Goal: Task Accomplishment & Management: Complete application form

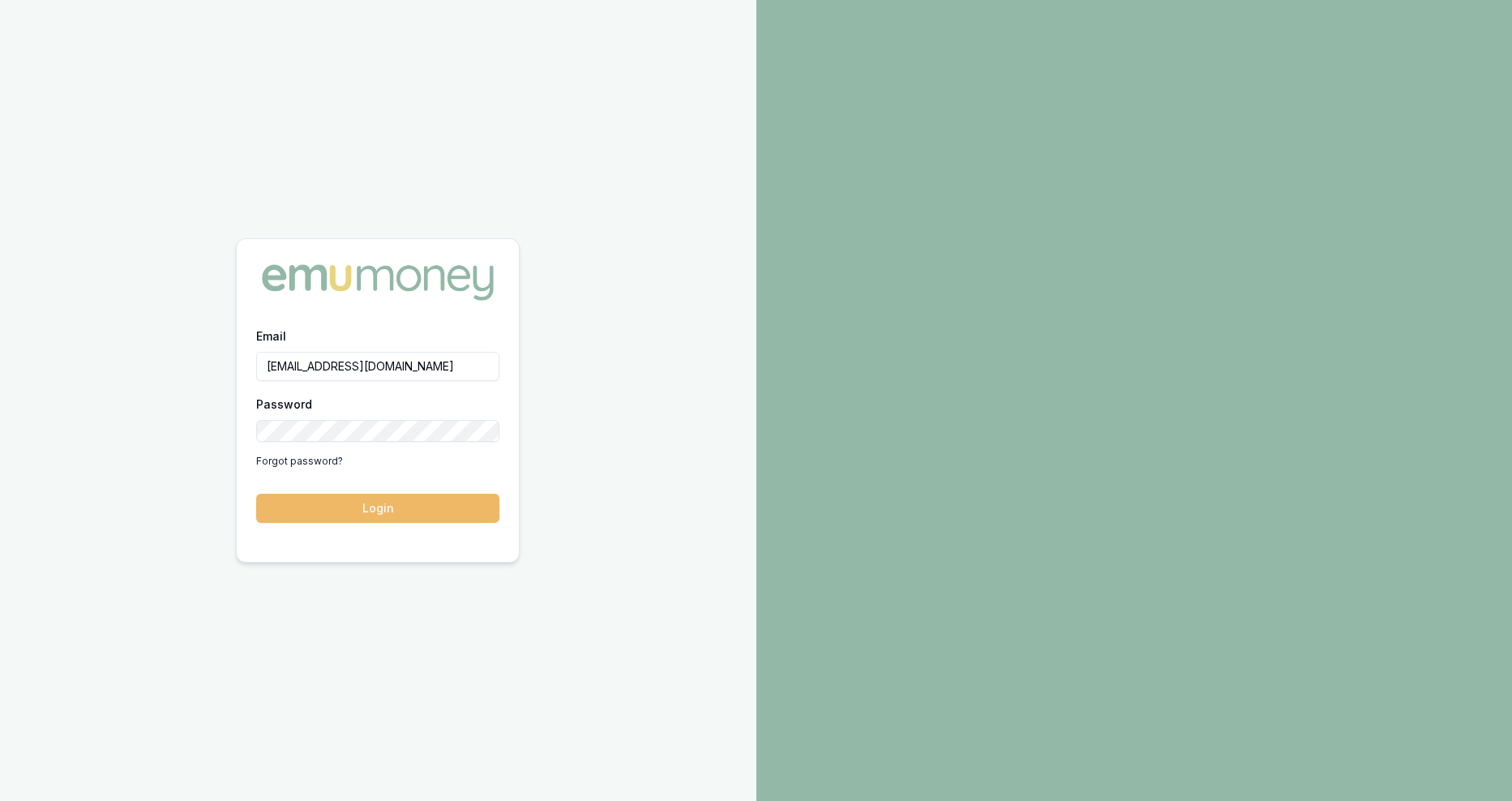
click at [372, 496] on button "Login" at bounding box center [378, 508] width 244 height 29
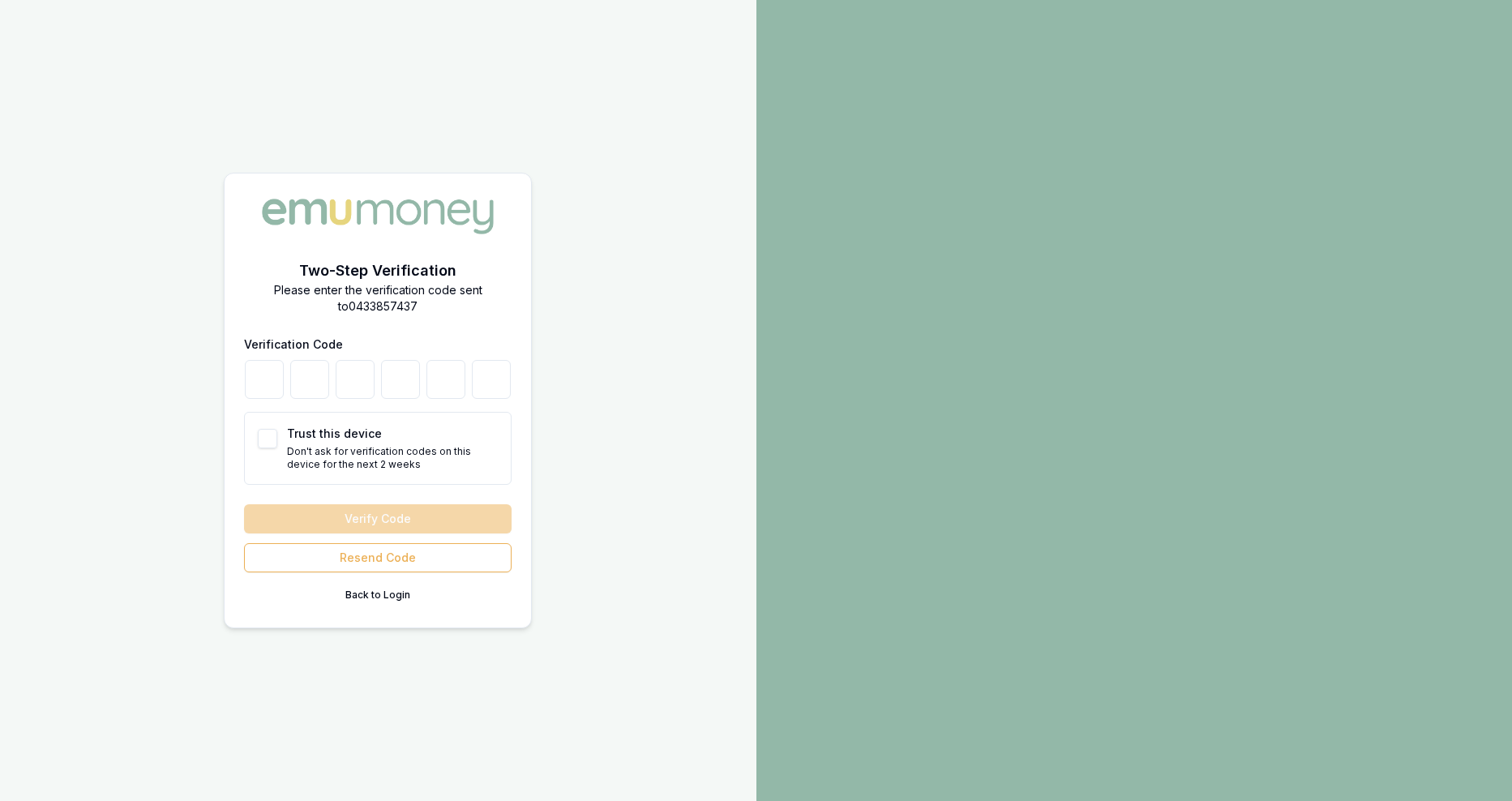
click at [265, 434] on button "Trust this device" at bounding box center [268, 438] width 19 height 19
checkbox input "true"
type button "on"
click at [284, 386] on input "number" at bounding box center [264, 379] width 39 height 39
type input "4"
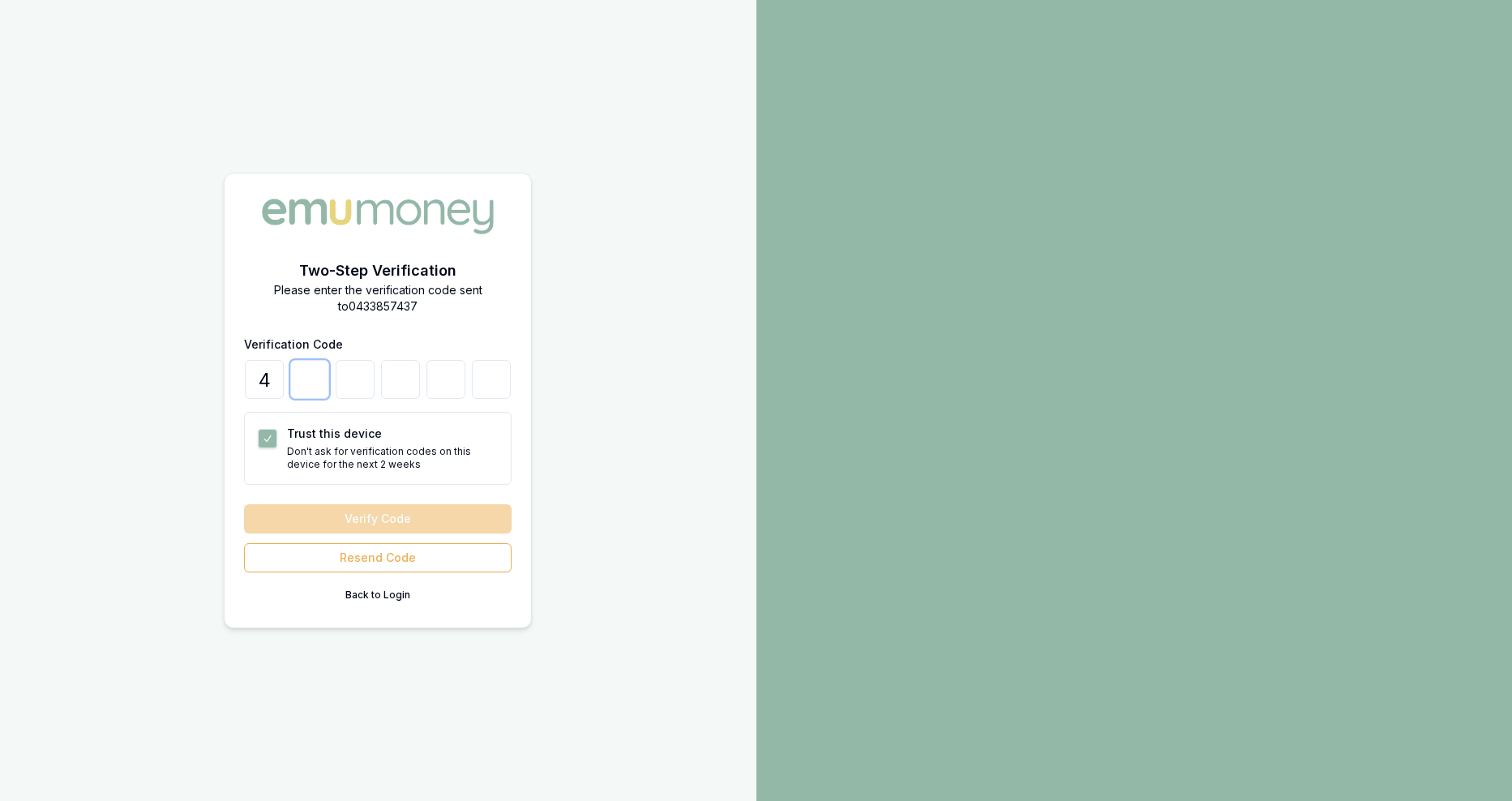
type input "0"
type input "8"
type input "5"
type input "7"
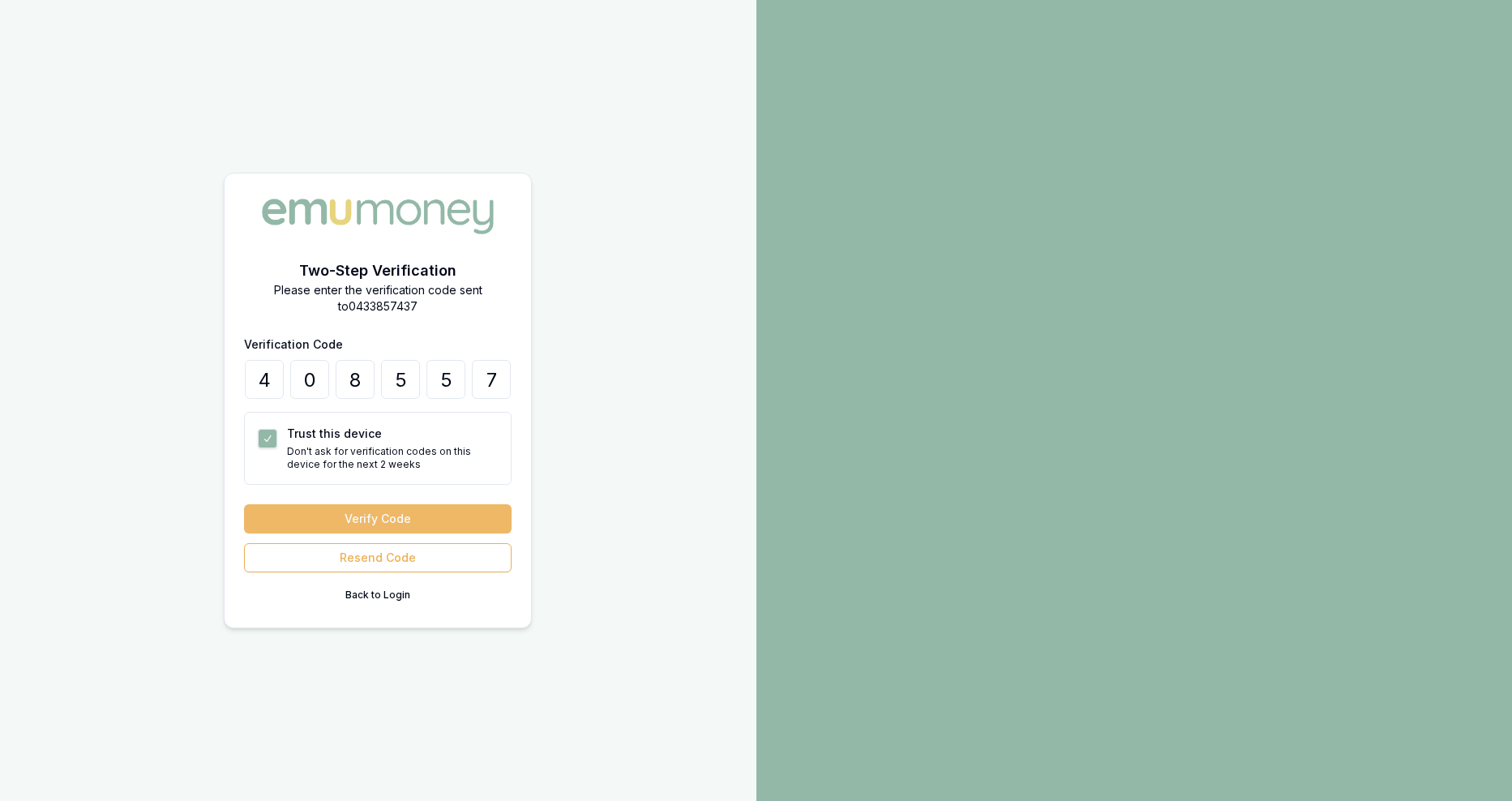
click at [373, 505] on button "Verify Code" at bounding box center [378, 519] width 268 height 29
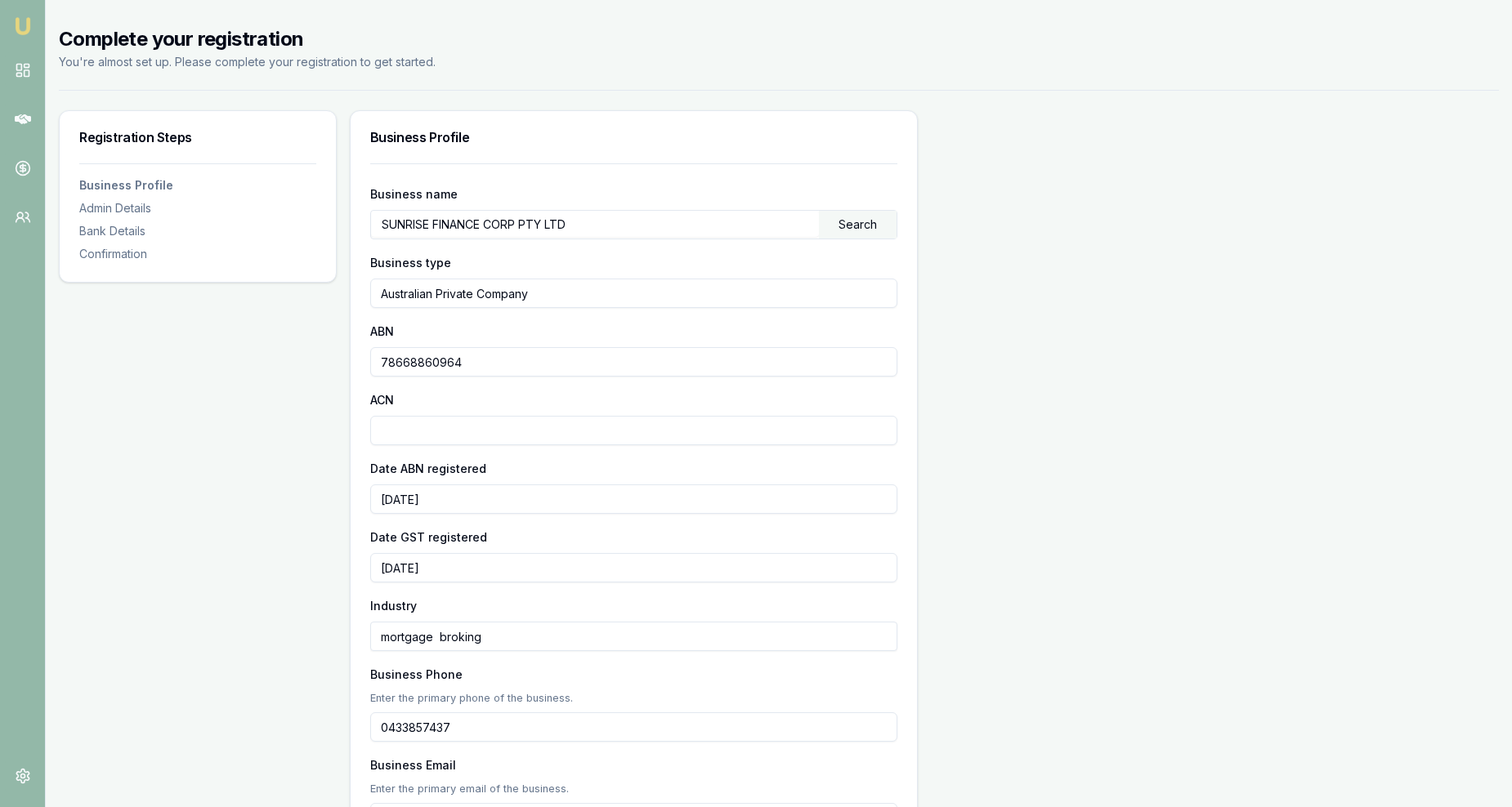
click at [93, 223] on div "Bank Details" at bounding box center [197, 231] width 237 height 16
click at [84, 246] on div "Confirmation" at bounding box center [197, 254] width 237 height 16
click at [18, 111] on icon at bounding box center [22, 119] width 16 height 16
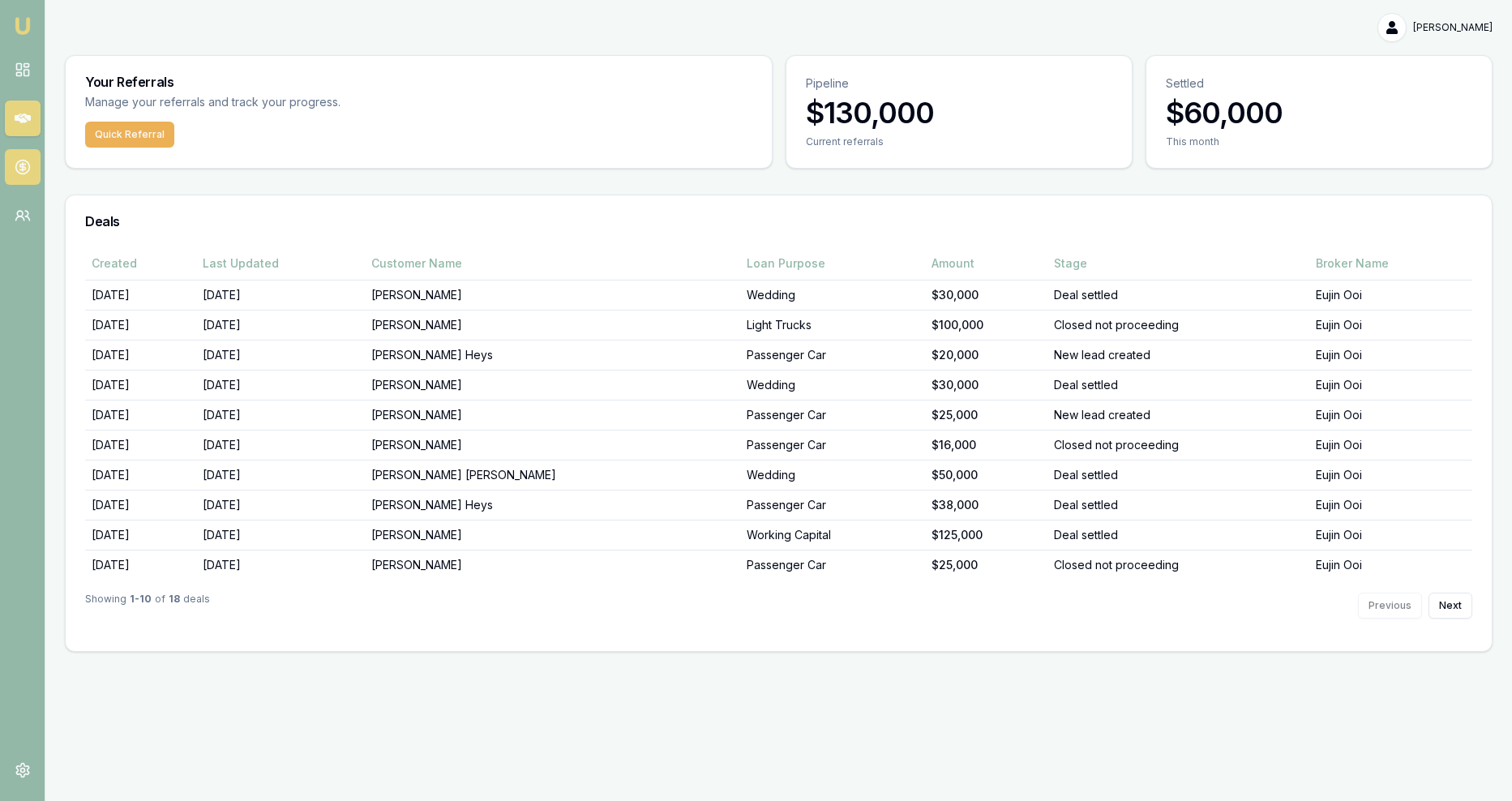
click at [24, 159] on icon at bounding box center [22, 167] width 16 height 16
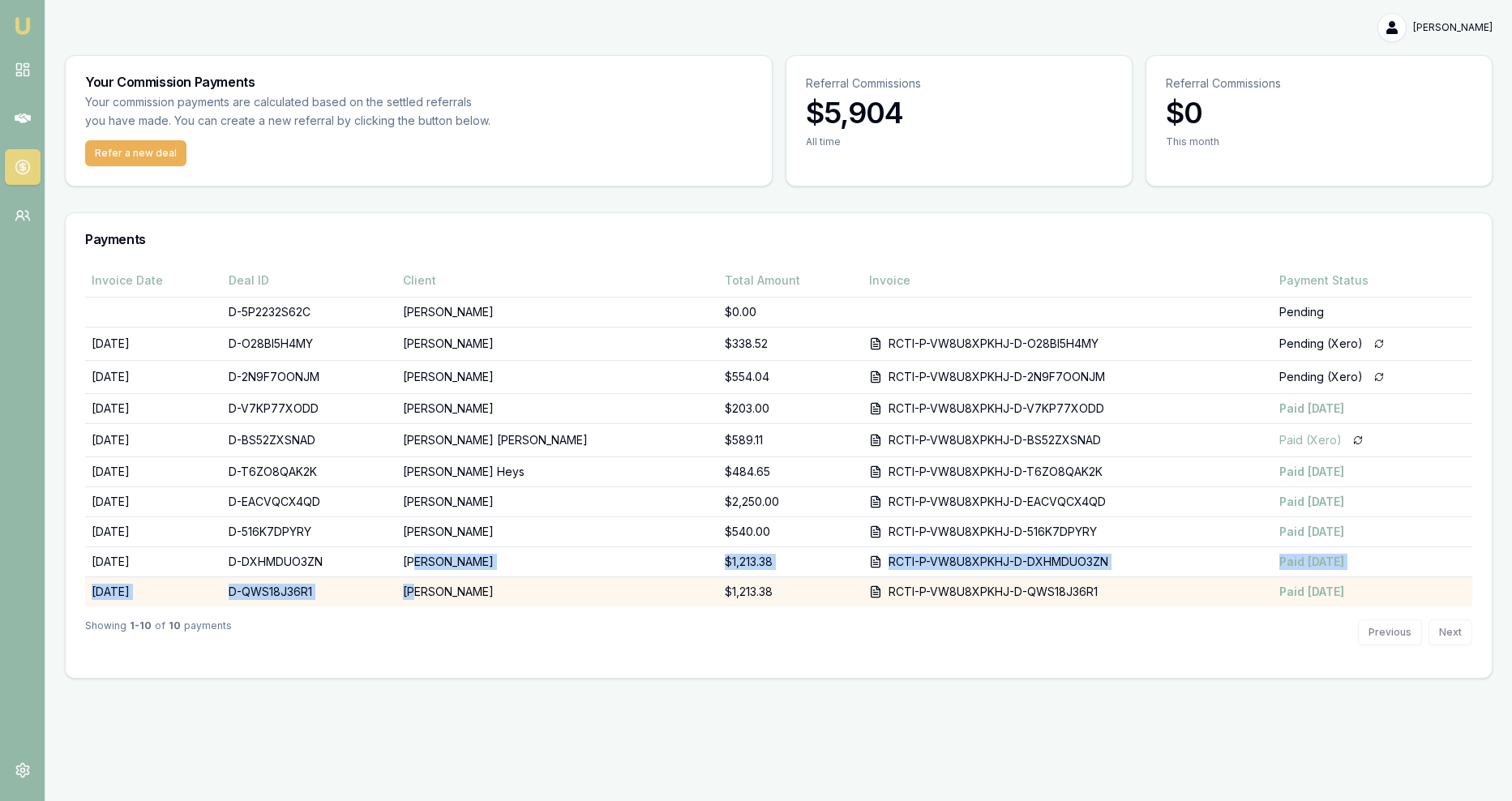
click at [417, 436] on tbody "D-5P2232S62C [PERSON_NAME] $0.00 Pending [DATE] D-O28BI5H4MY [PERSON_NAME] $338…" at bounding box center [779, 452] width 1387 height 310
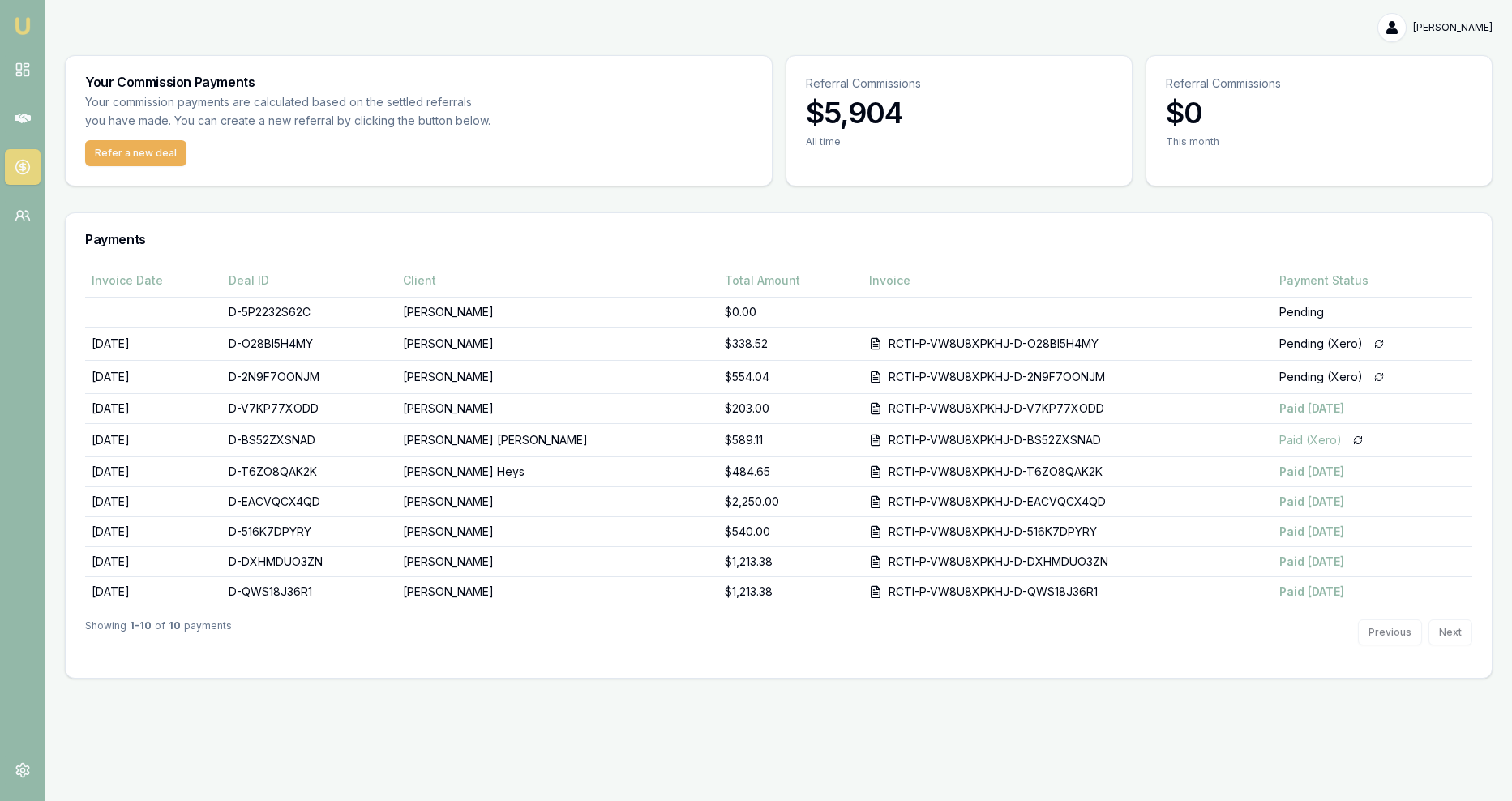
drag, startPoint x: 417, startPoint y: 436, endPoint x: 344, endPoint y: 611, distance: 189.6
click at [348, 620] on div "Emu Money [PERSON_NAME] Toggle Menu Your Commission Payments Your commission pa…" at bounding box center [756, 400] width 1512 height 801
click at [96, 140] on button "Refer a new deal" at bounding box center [136, 153] width 102 height 26
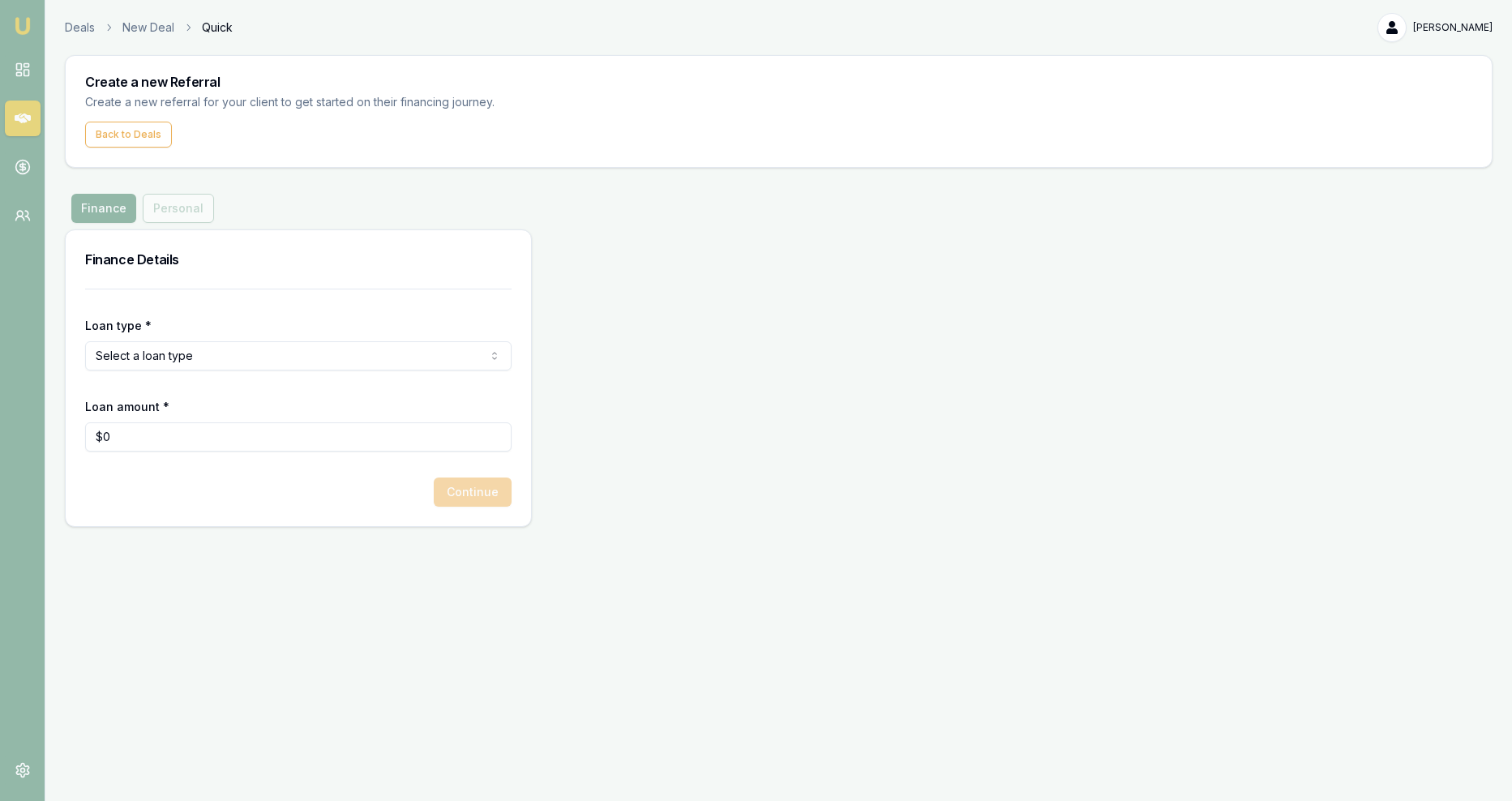
click at [164, 272] on html "Emu Money Deals New Deal Quick [PERSON_NAME] Toggle Menu Create a new Referral …" at bounding box center [756, 400] width 1512 height 801
select select "COMMERCIAL_ASSET"
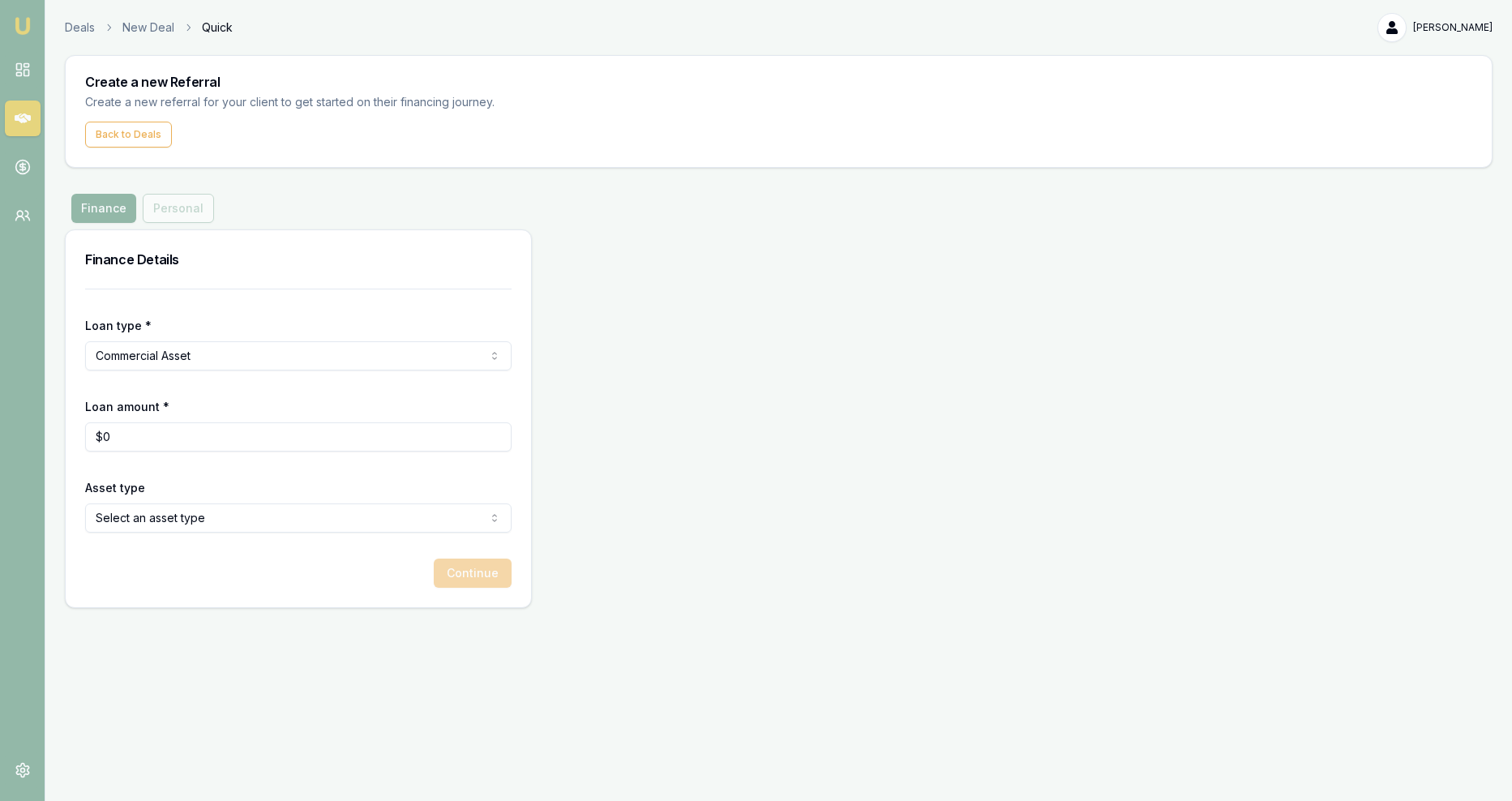
type input "0"
click at [108, 423] on input "0" at bounding box center [298, 437] width 427 height 29
type input "2"
type input "$17,500"
click at [265, 384] on html "Emu Money Deals New Deal Quick [PERSON_NAME] Toggle Menu Create a new Referral …" at bounding box center [756, 400] width 1512 height 801
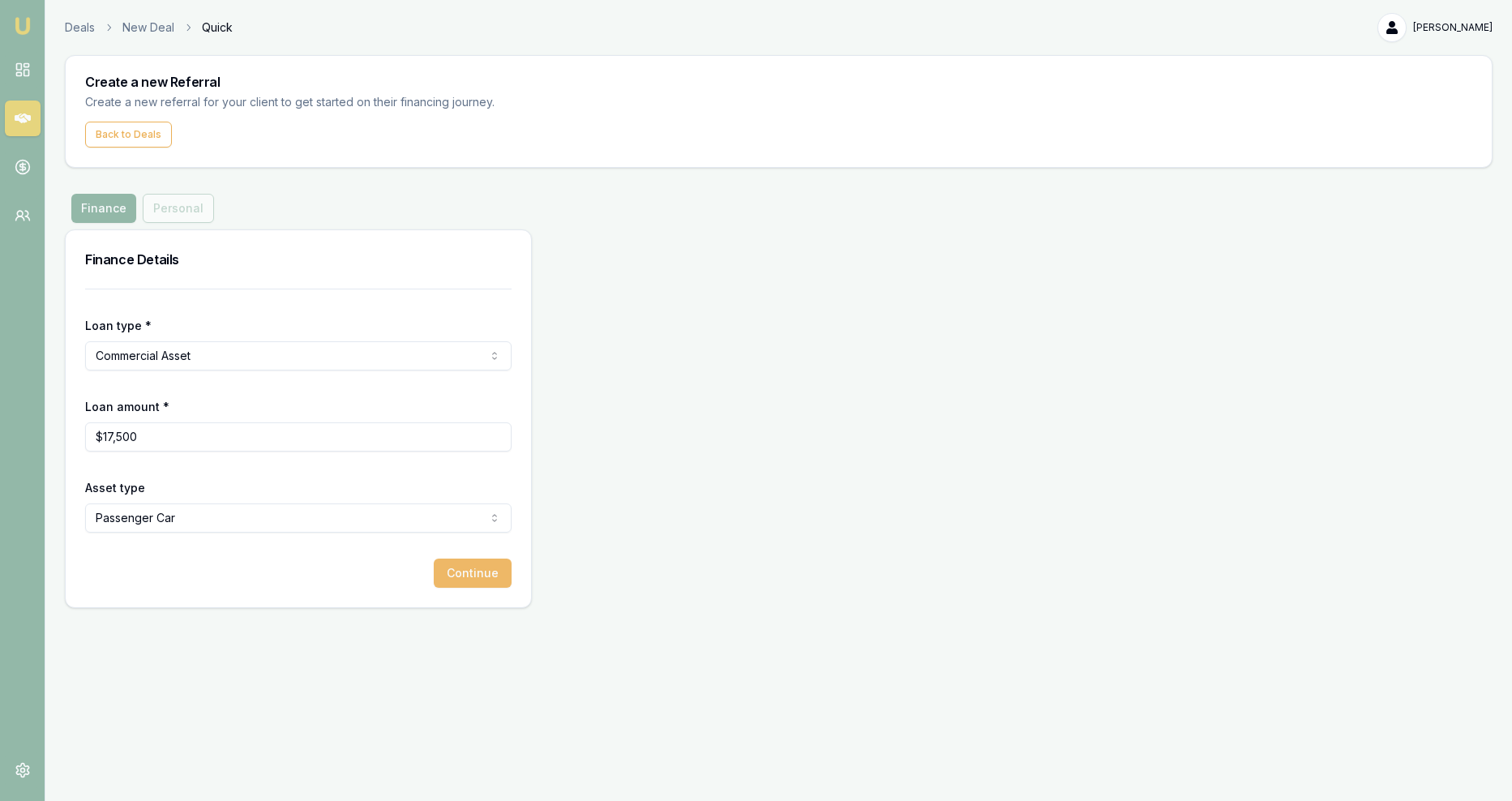
click at [476, 559] on button "Continue" at bounding box center [472, 574] width 78 height 29
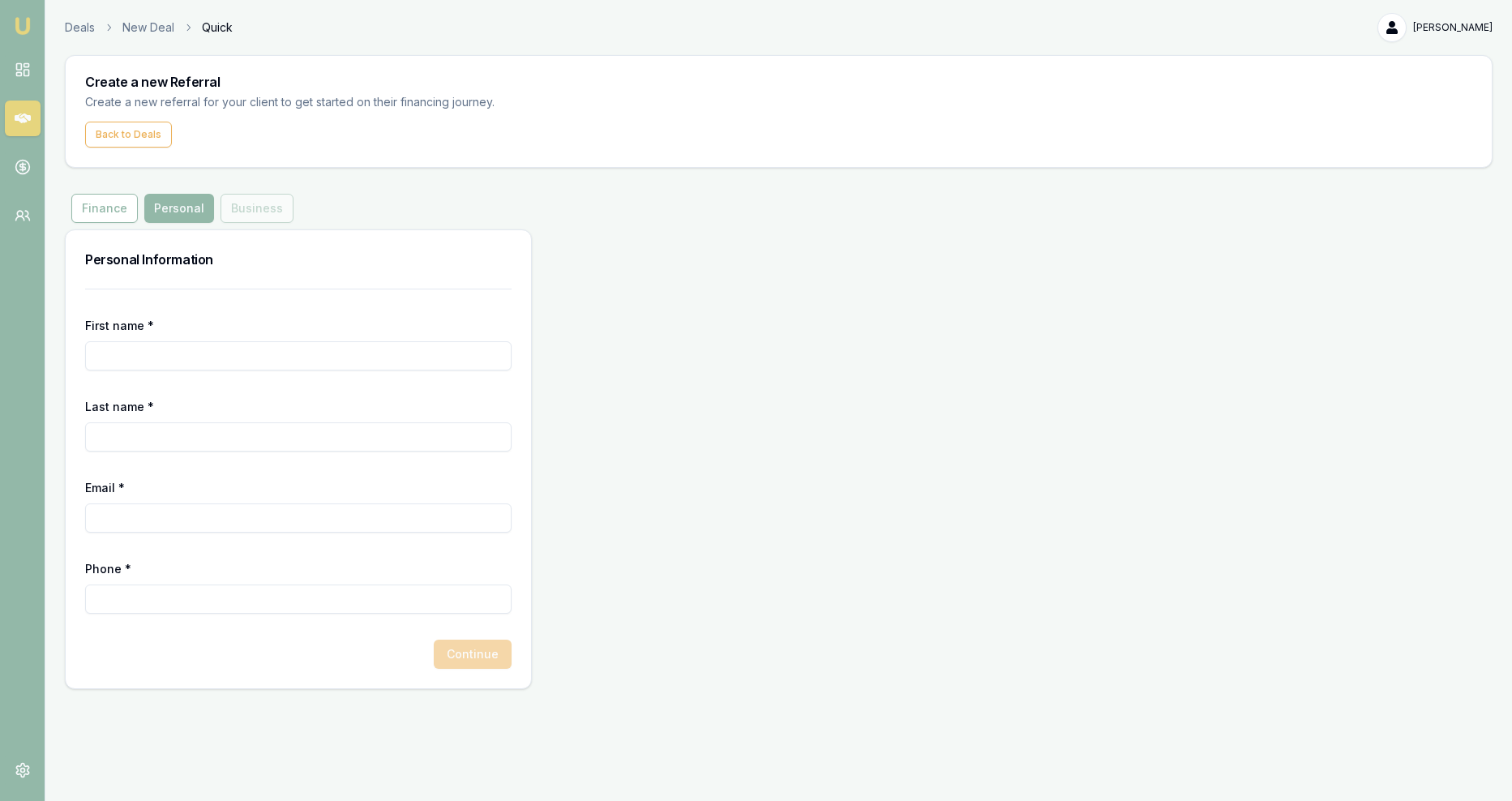
click at [192, 342] on input "First name *" at bounding box center [298, 356] width 427 height 29
type input "h"
click at [159, 342] on input "[PERSON_NAME]" at bounding box center [298, 356] width 427 height 29
type input "h"
type input "[PERSON_NAME]"
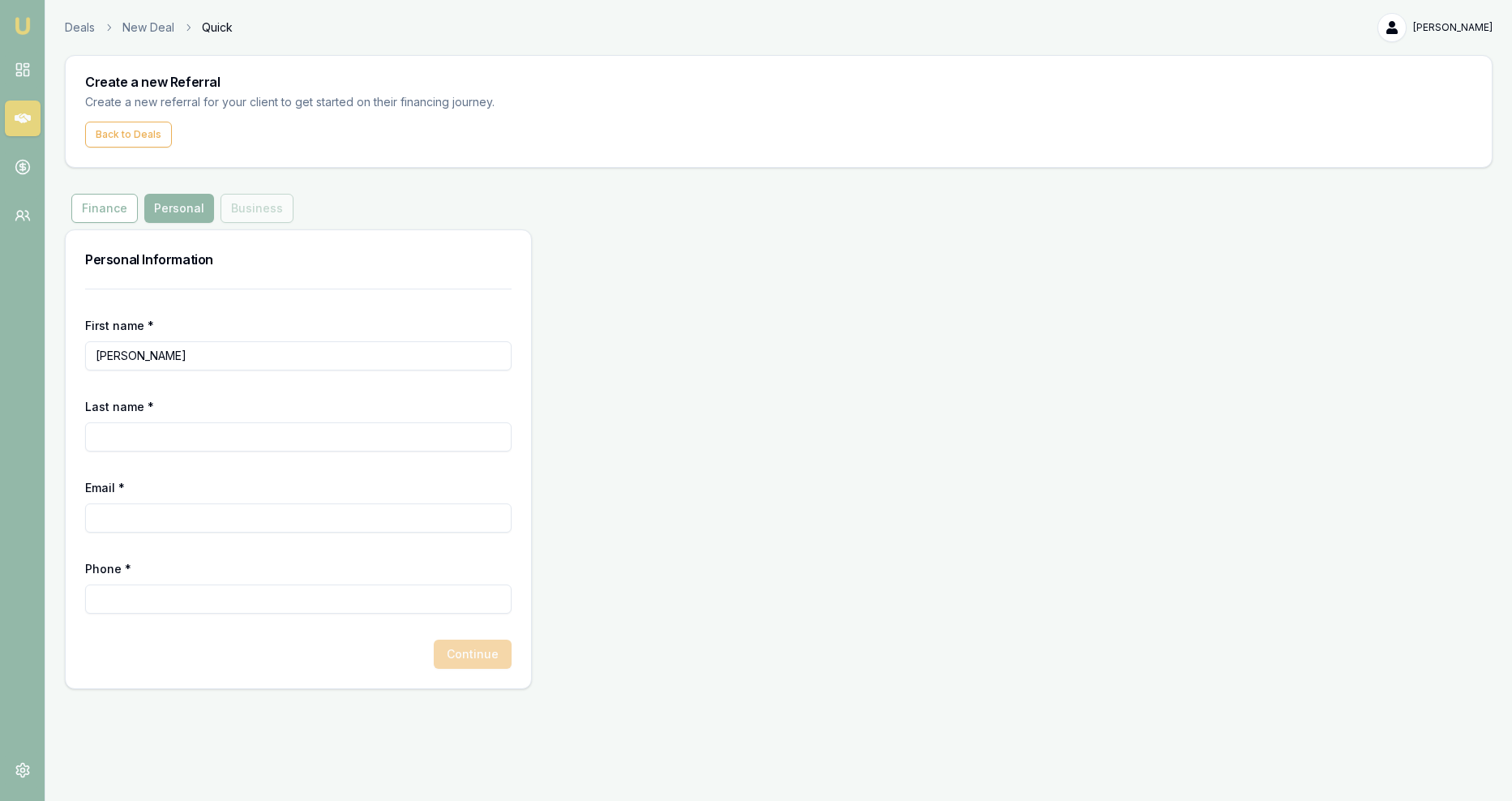
click at [88, 423] on input "Last name *" at bounding box center [298, 437] width 427 height 29
type input "[PERSON_NAME]"
click at [95, 504] on input "Email *" at bounding box center [298, 518] width 427 height 29
click at [737, 492] on div "Personal Information First name * [PERSON_NAME] Last name * [PERSON_NAME] Email…" at bounding box center [779, 459] width 1428 height 459
click at [107, 585] on input "Phone *" at bounding box center [298, 600] width 427 height 29
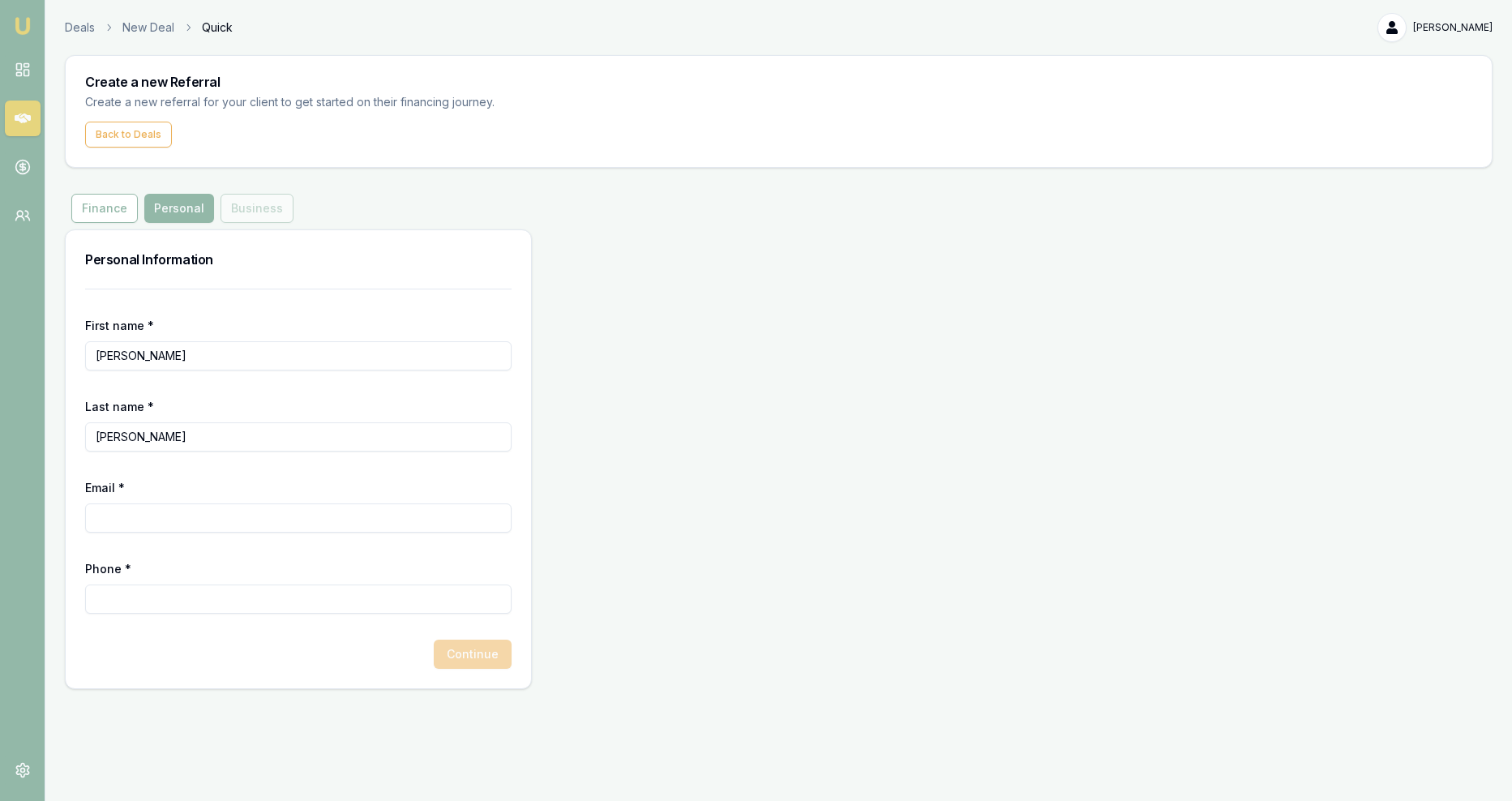
click at [117, 504] on input "Email *" at bounding box center [298, 518] width 427 height 29
click at [124, 478] on div "Email *" at bounding box center [298, 505] width 427 height 55
click at [97, 504] on input "Email *" at bounding box center [298, 518] width 427 height 29
type input "[PERSON_NAME][EMAIL_ADDRESS][DOMAIN_NAME]"
click at [197, 585] on input "Phone *" at bounding box center [298, 600] width 427 height 29
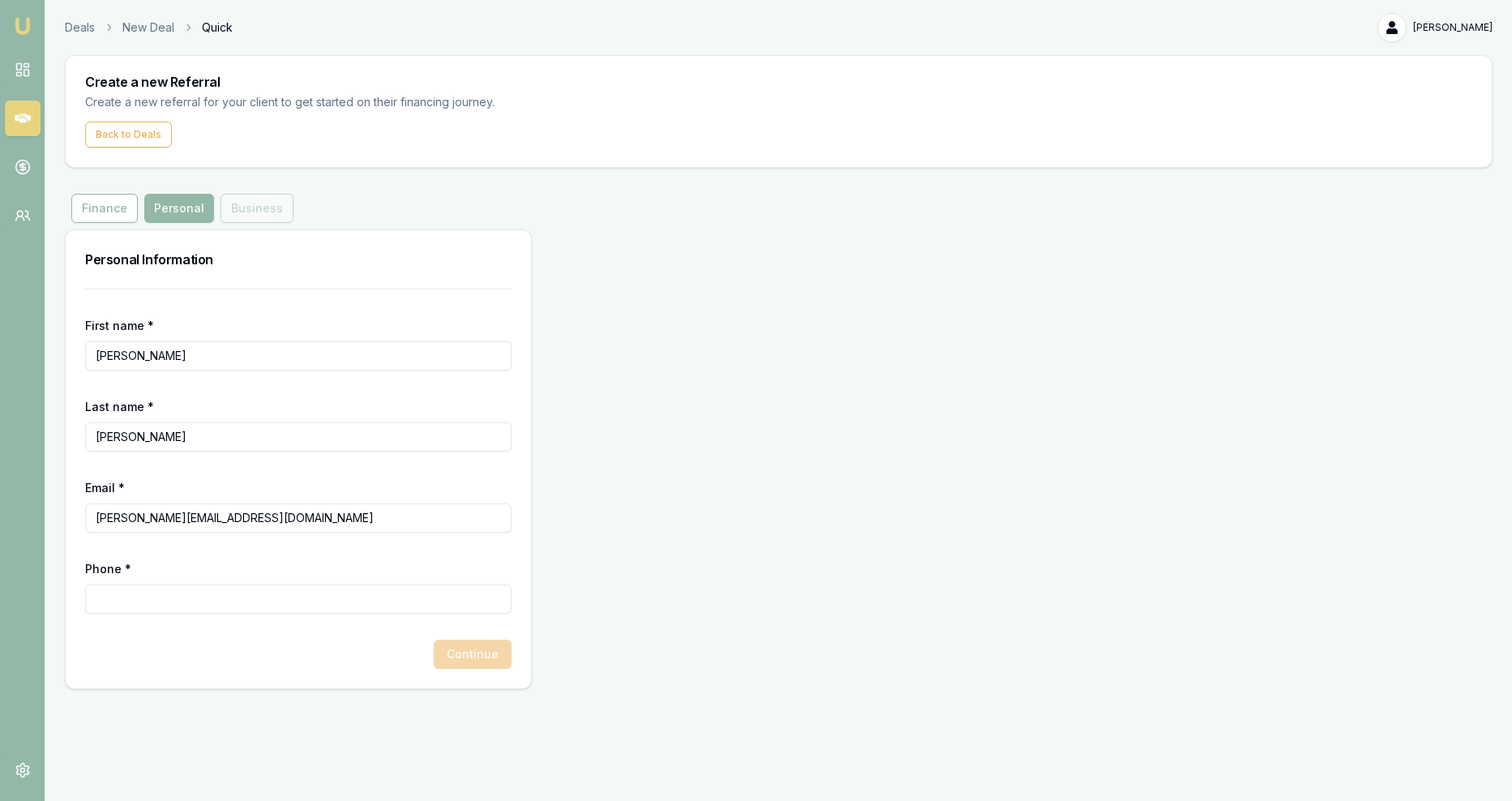
click at [109, 585] on input "Phone *" at bounding box center [298, 600] width 427 height 29
type input "0468 461 792"
click at [471, 640] on button "Continue" at bounding box center [472, 654] width 78 height 29
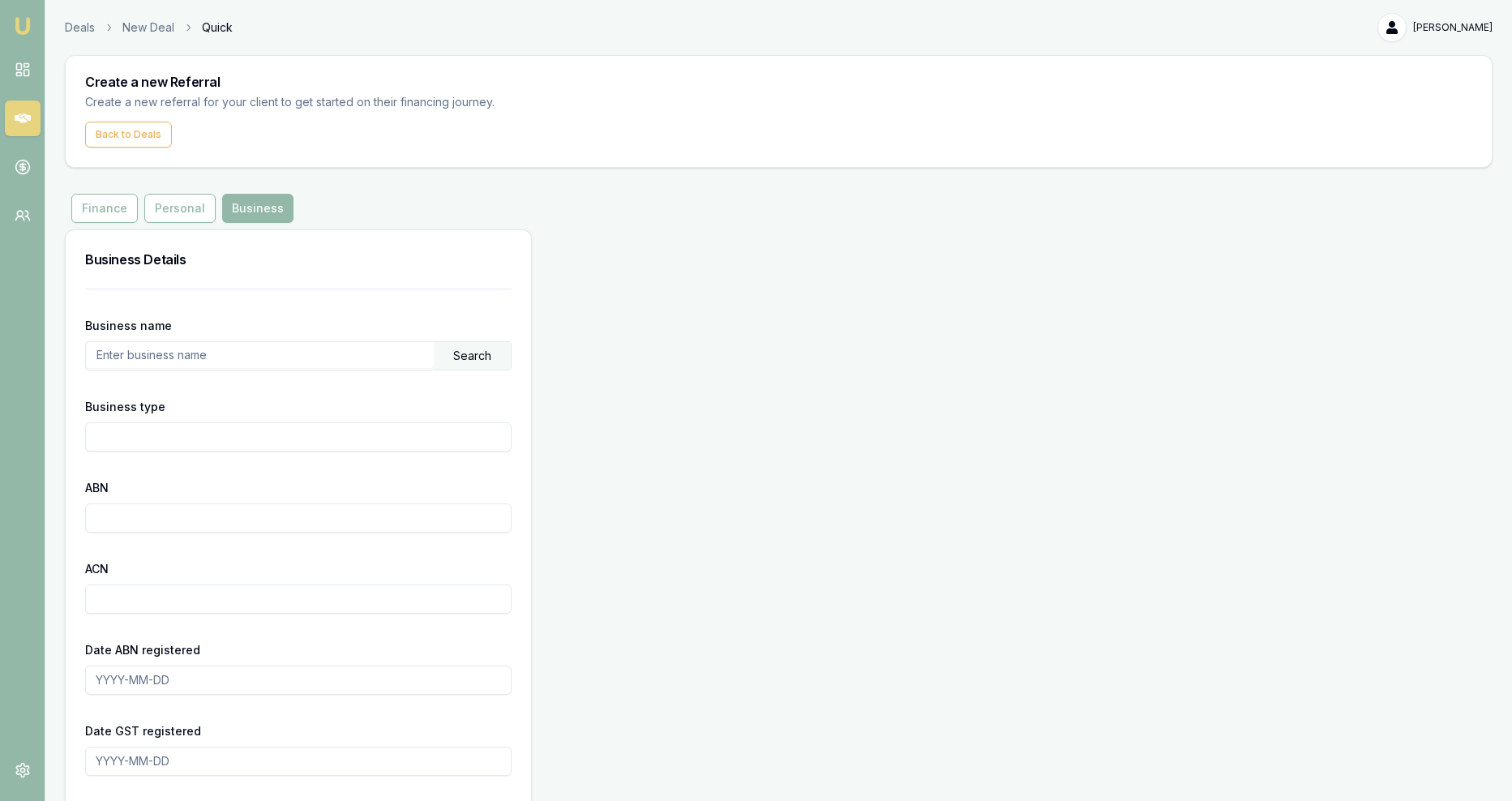
click at [130, 342] on input "text" at bounding box center [260, 355] width 348 height 26
type input "hps"
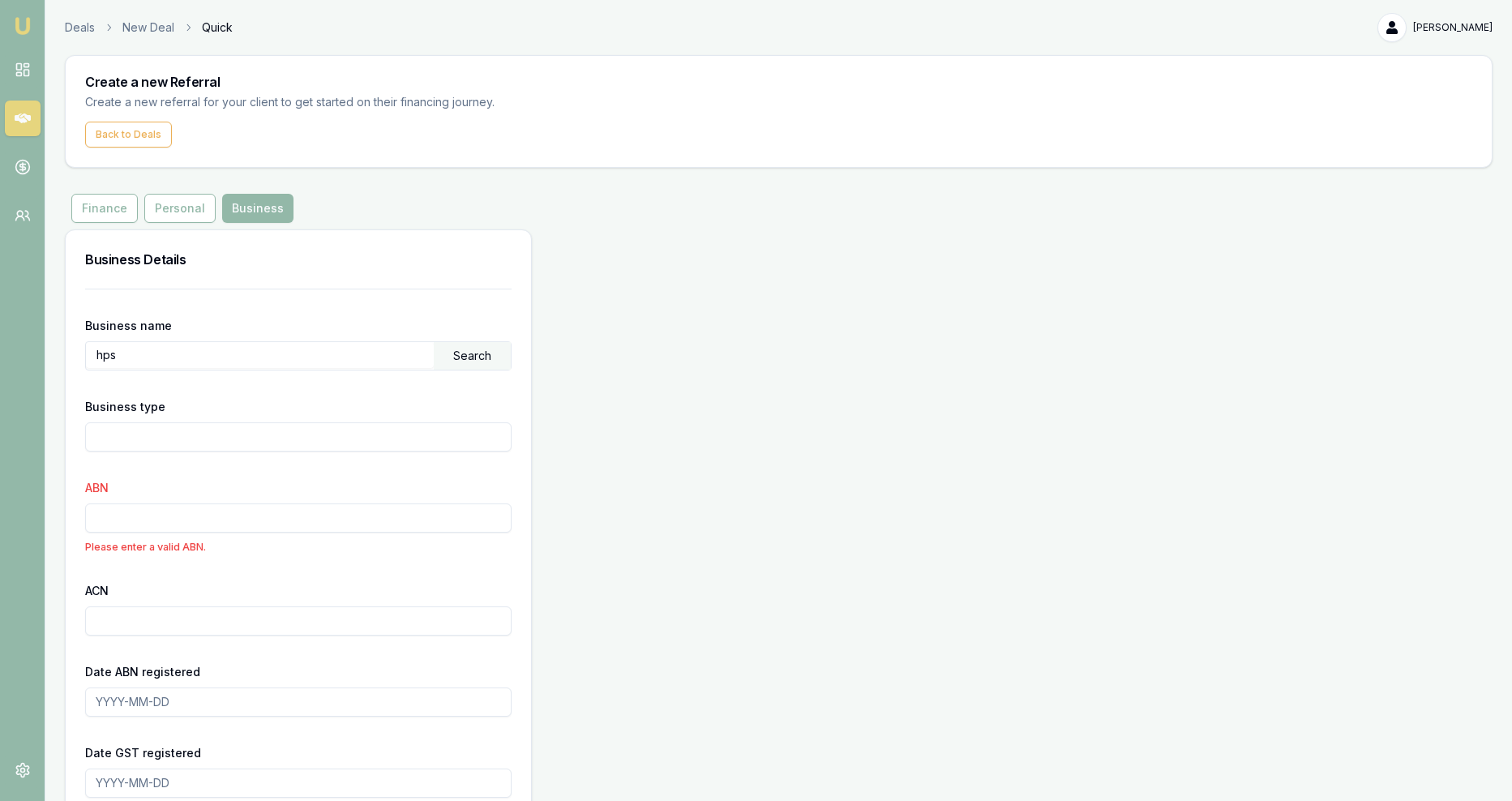
click at [91, 504] on input "ABN" at bounding box center [298, 518] width 427 height 29
paste input "31 684 360 843"
click at [208, 433] on form "Business name hps Search Business type ABN 31 684 360 843 Please enter a valid …" at bounding box center [298, 652] width 427 height 727
click at [126, 504] on input "31 684 360 843" at bounding box center [298, 518] width 427 height 29
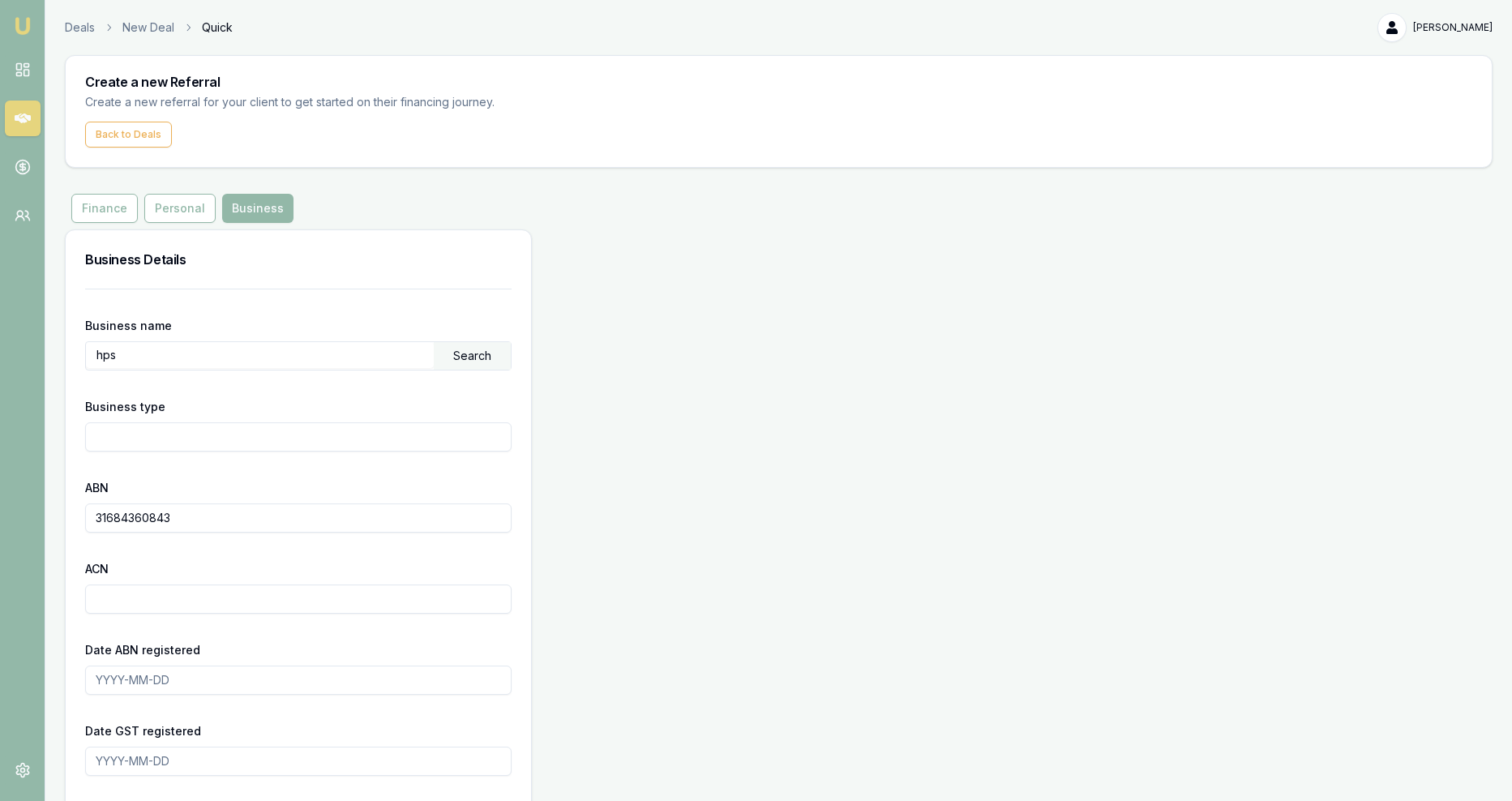
type input "31684360843"
